Goal: Information Seeking & Learning: Find specific fact

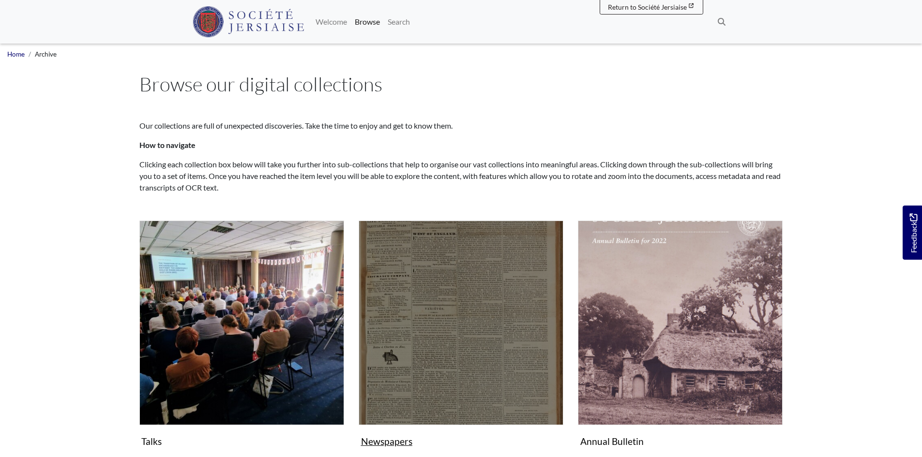
click at [400, 341] on img "Subcollection" at bounding box center [461, 323] width 205 height 205
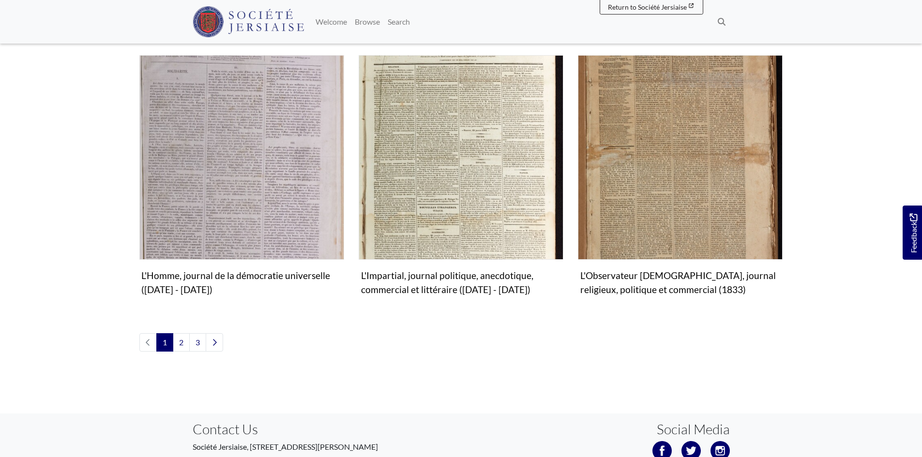
scroll to position [1113, 0]
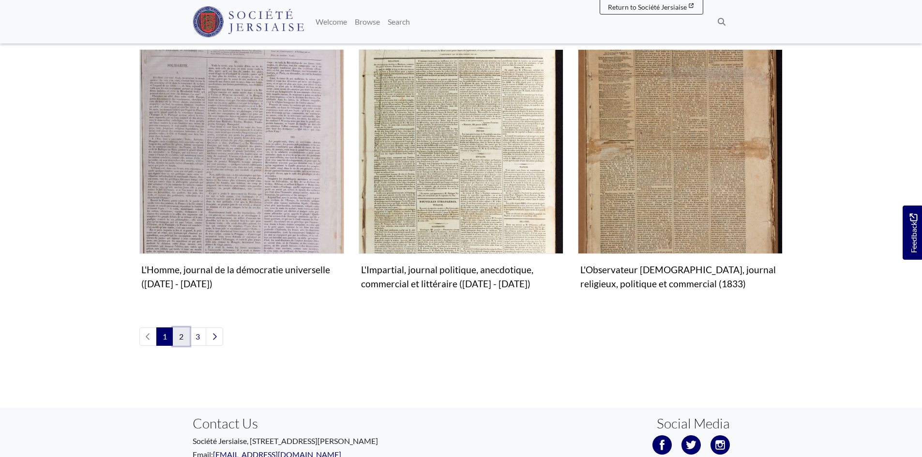
click at [177, 328] on link "2" at bounding box center [181, 337] width 17 height 18
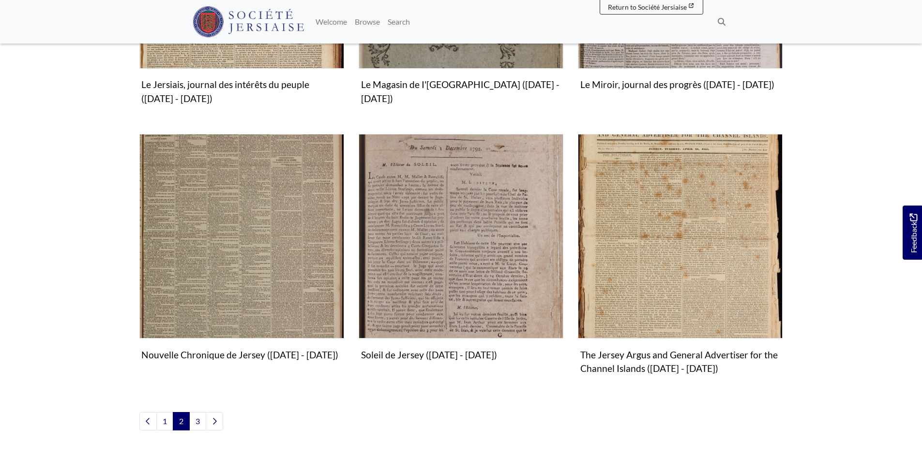
scroll to position [1016, 0]
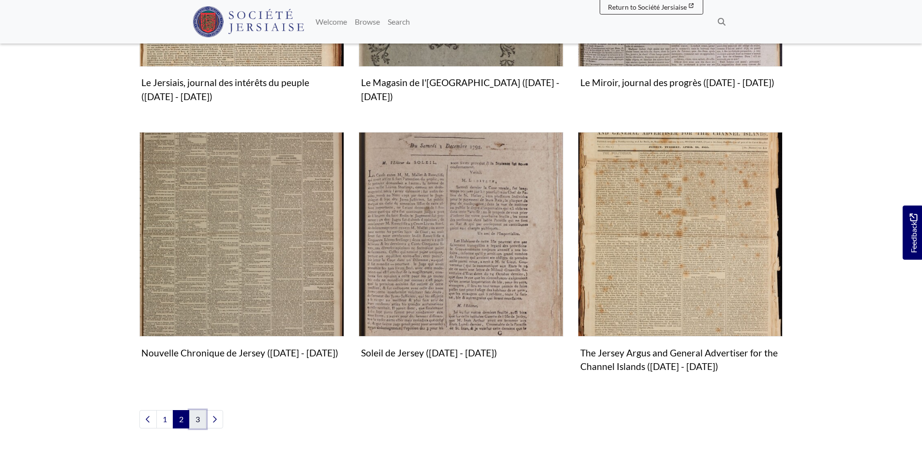
click at [193, 421] on link "3" at bounding box center [197, 419] width 17 height 18
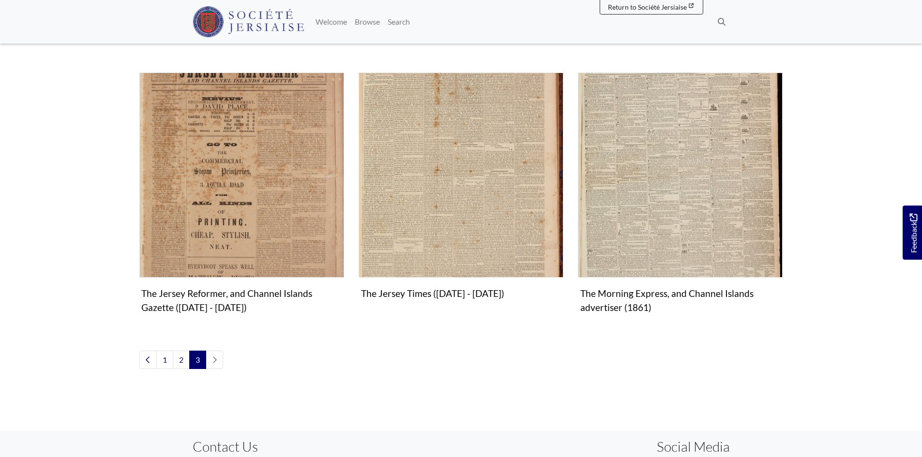
scroll to position [581, 0]
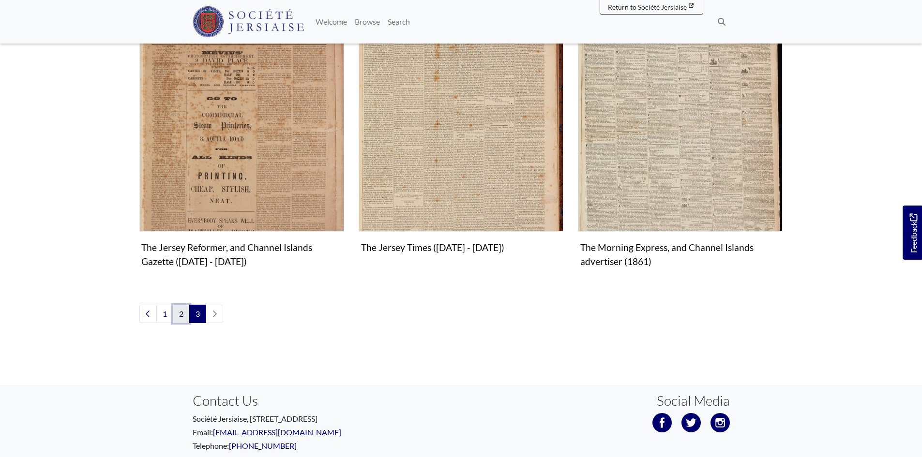
click at [177, 310] on link "2" at bounding box center [181, 314] width 17 height 18
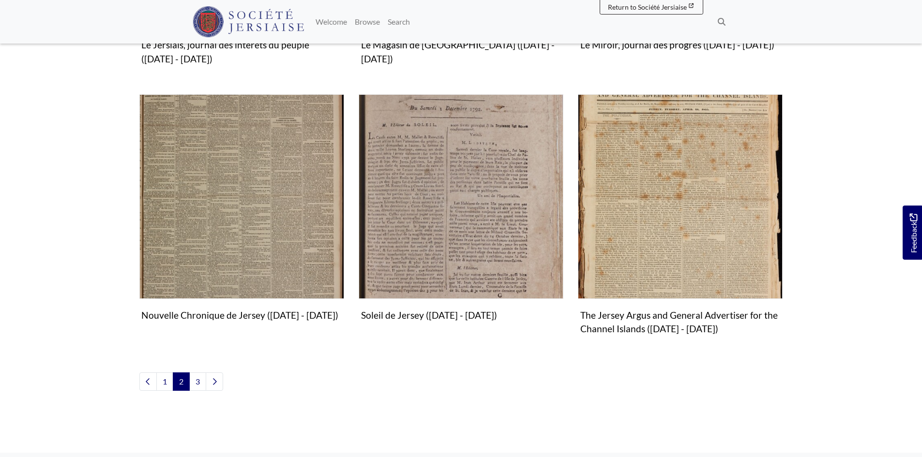
scroll to position [1065, 0]
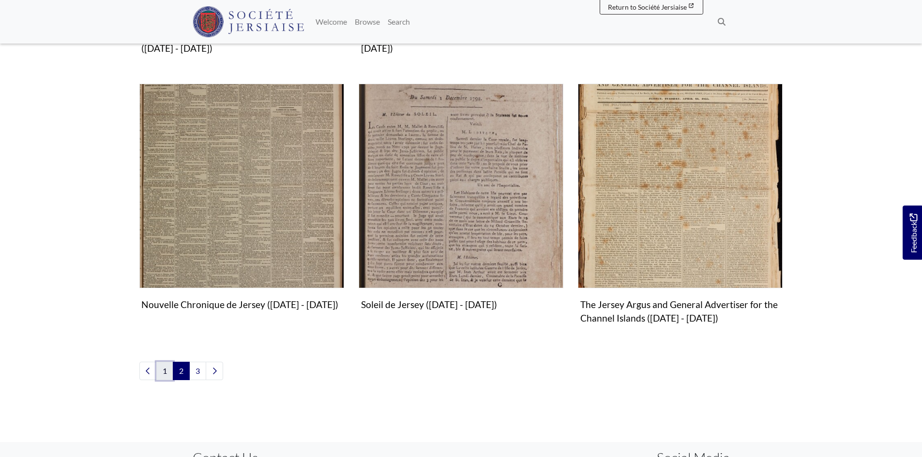
click at [167, 366] on link "1" at bounding box center [164, 371] width 17 height 18
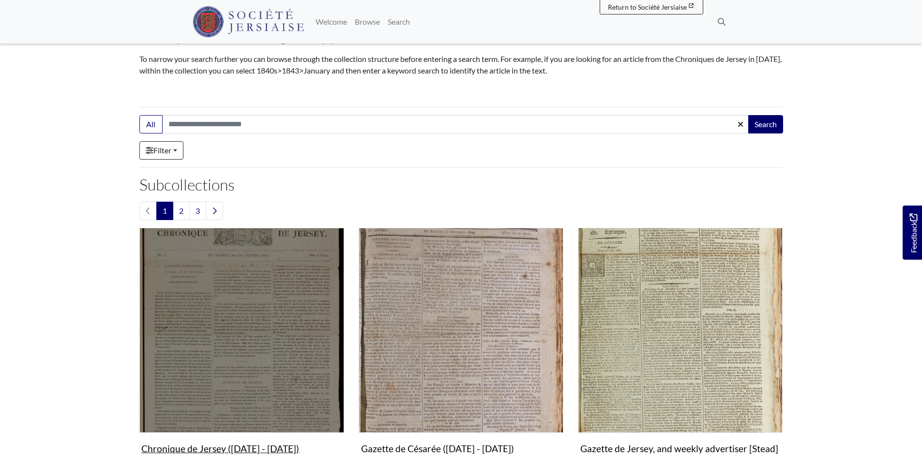
scroll to position [145, 0]
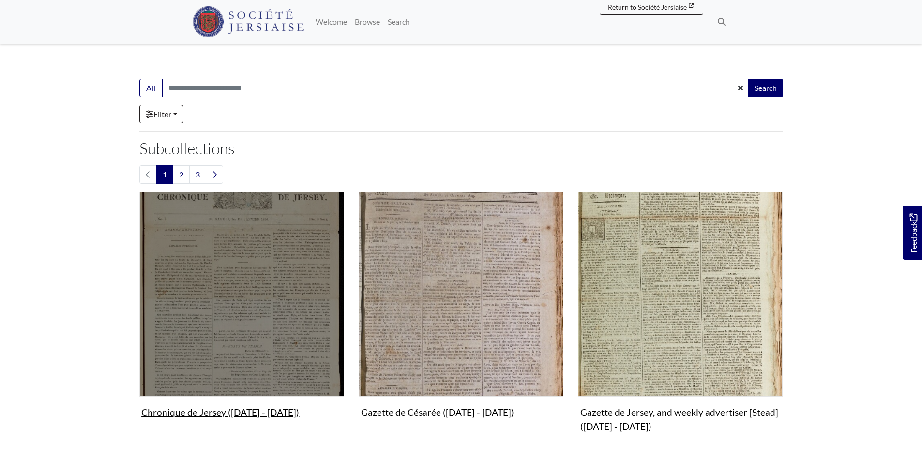
click at [228, 314] on img "Subcollection" at bounding box center [241, 294] width 205 height 205
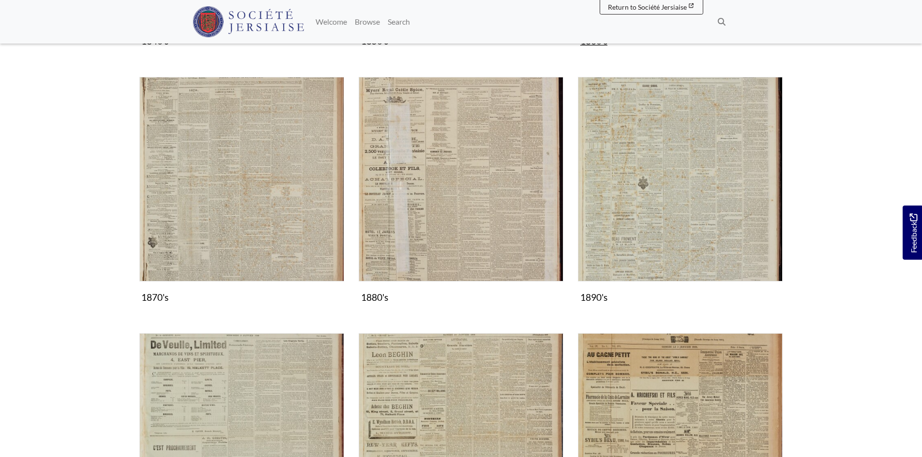
scroll to position [823, 0]
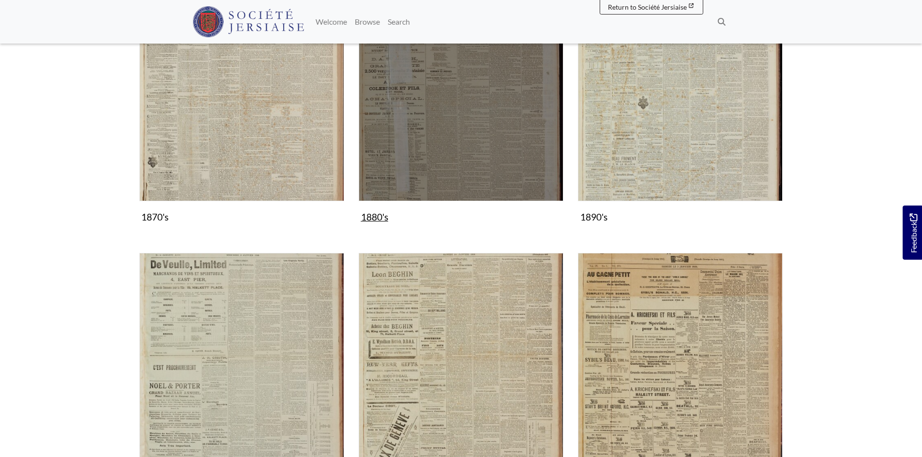
click at [420, 140] on img "Subcollection" at bounding box center [461, 99] width 205 height 205
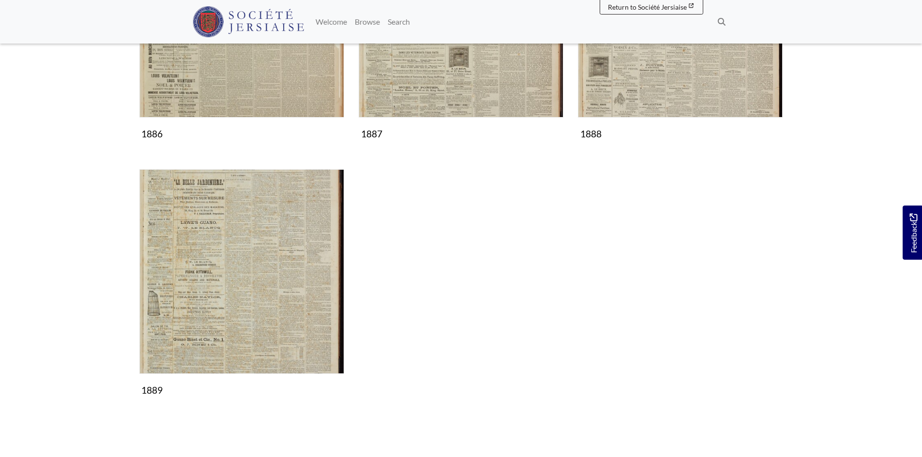
scroll to position [871, 0]
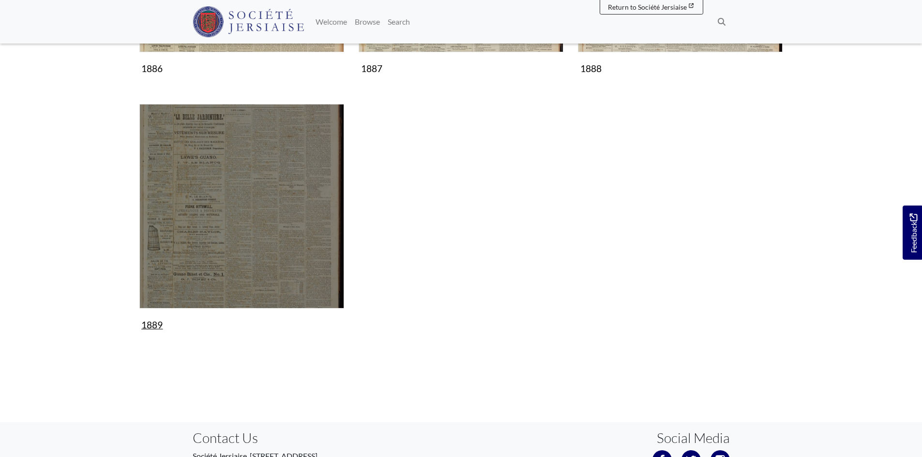
click at [223, 240] on img "Subcollection" at bounding box center [241, 206] width 205 height 205
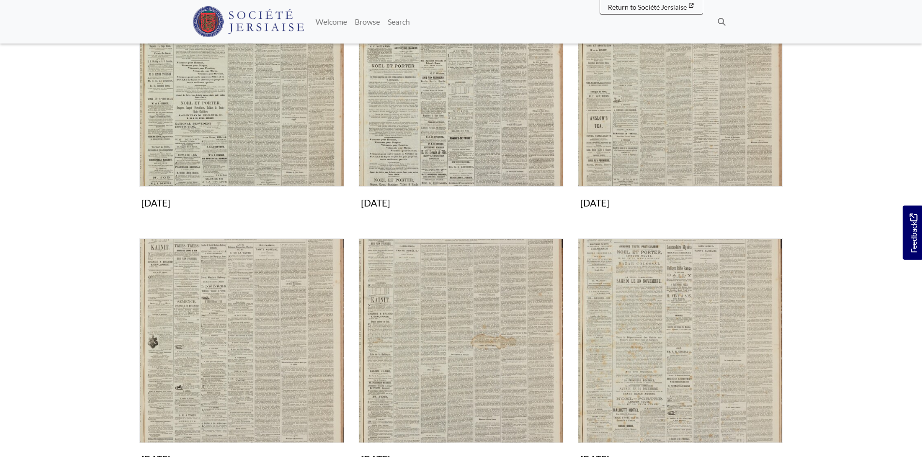
scroll to position [823, 0]
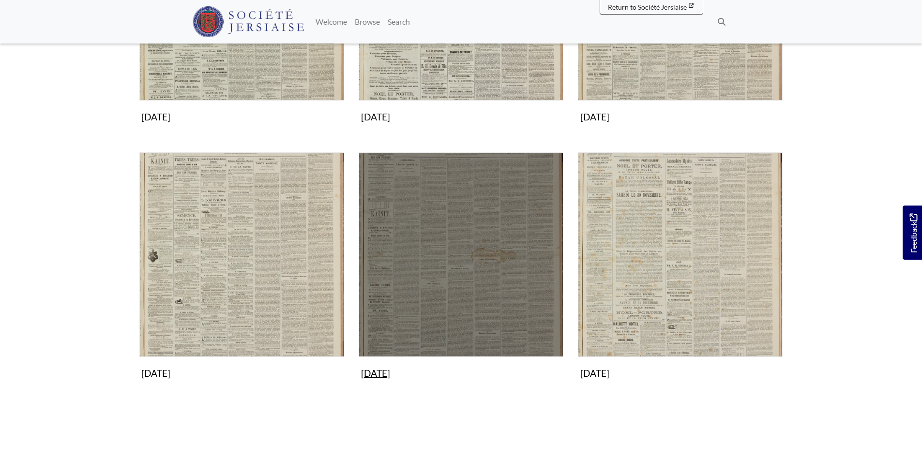
click at [492, 310] on img "Subcollection" at bounding box center [461, 254] width 205 height 205
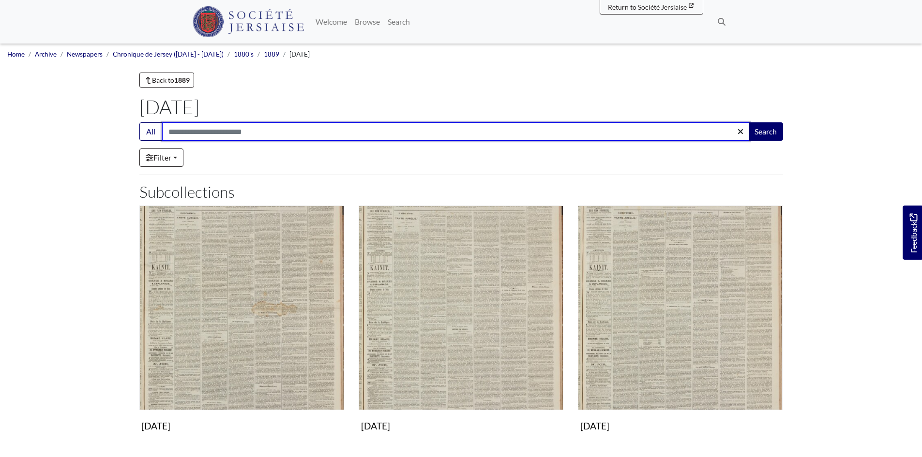
click at [210, 134] on input "Search:" at bounding box center [455, 131] width 587 height 18
type input "**********"
click at [748, 122] on button "Search" at bounding box center [765, 131] width 35 height 18
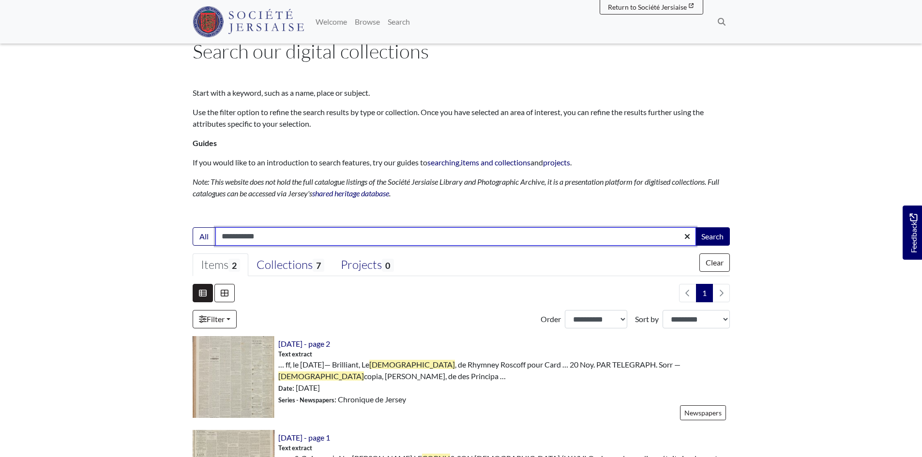
scroll to position [145, 0]
